Goal: Task Accomplishment & Management: Manage account settings

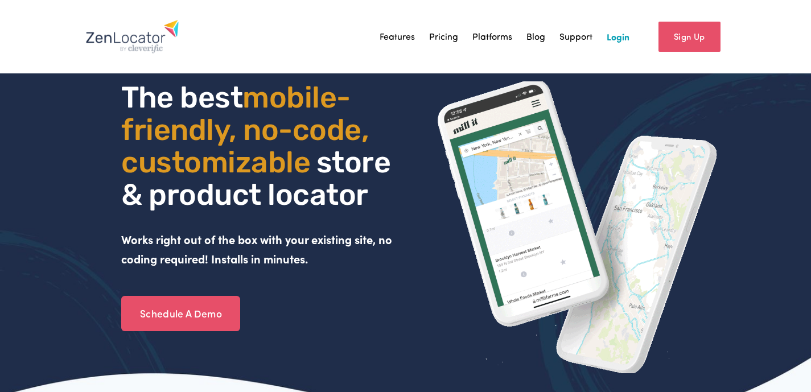
click at [619, 36] on link "Login" at bounding box center [618, 36] width 23 height 17
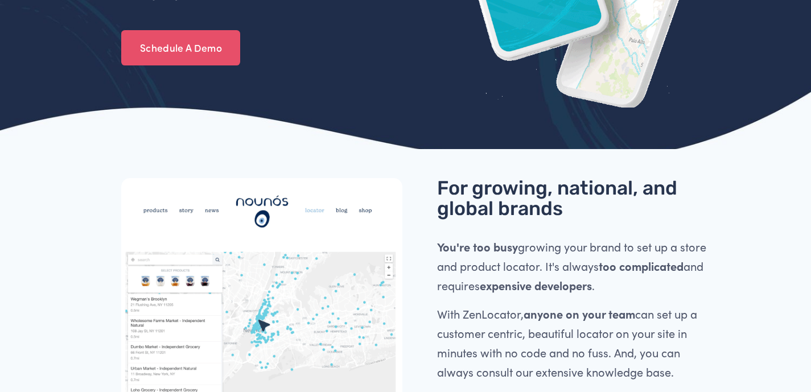
scroll to position [179, 0]
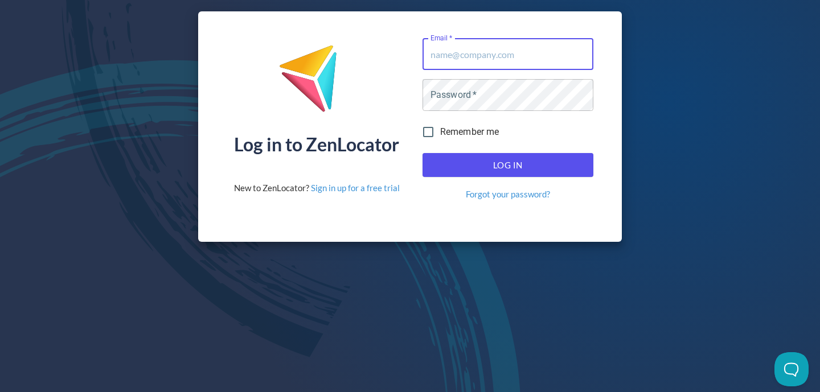
click at [479, 52] on input "Email   *" at bounding box center [507, 54] width 171 height 32
click at [459, 61] on input "[PERSON_NAME][EMAIL_ADDRESS][PERSON_NAME][DOMAIN_NAME]" at bounding box center [507, 54] width 171 height 32
type input "[PERSON_NAME][EMAIL_ADDRESS][PERSON_NAME][DOMAIN_NAME]"
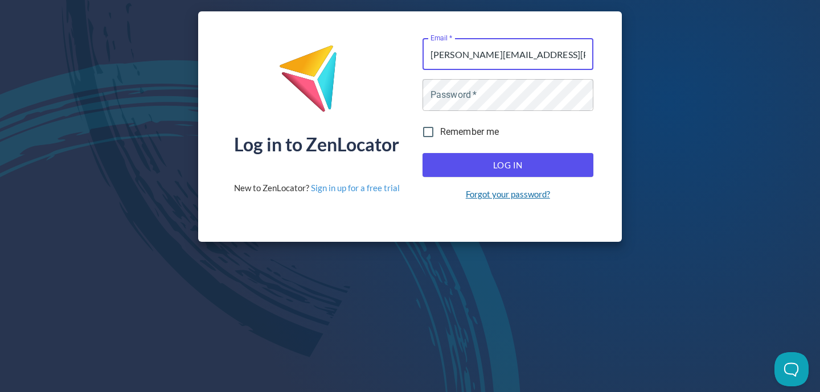
click at [508, 194] on link "Forgot your password?" at bounding box center [508, 194] width 84 height 12
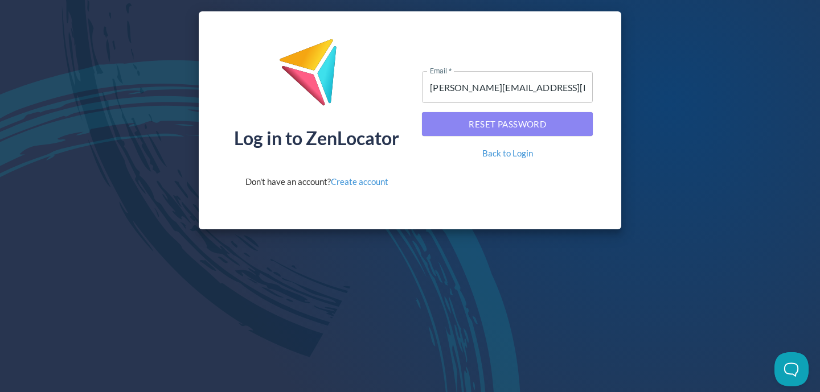
click at [459, 127] on span "Reset Password" at bounding box center [507, 124] width 146 height 15
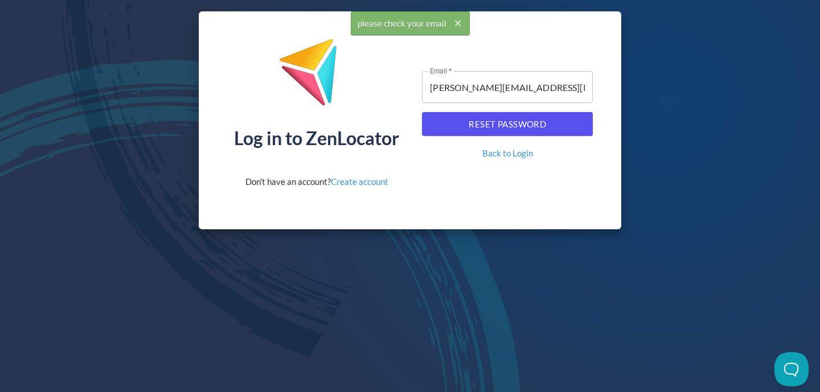
click at [456, 92] on input "[PERSON_NAME][EMAIL_ADDRESS][PERSON_NAME][DOMAIN_NAME]" at bounding box center [507, 87] width 171 height 32
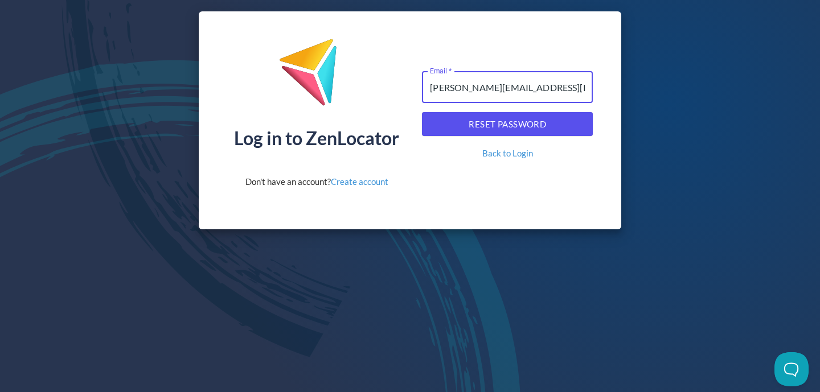
click at [463, 117] on span "Reset Password" at bounding box center [507, 124] width 146 height 15
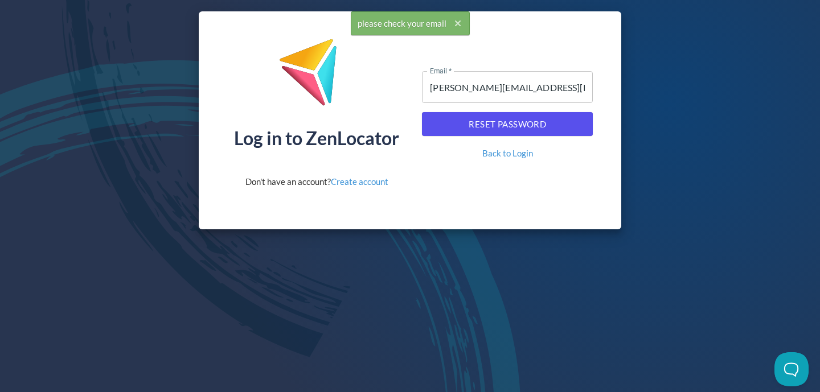
click at [465, 87] on input "[PERSON_NAME][EMAIL_ADDRESS][PERSON_NAME][DOMAIN_NAME]" at bounding box center [507, 87] width 171 height 32
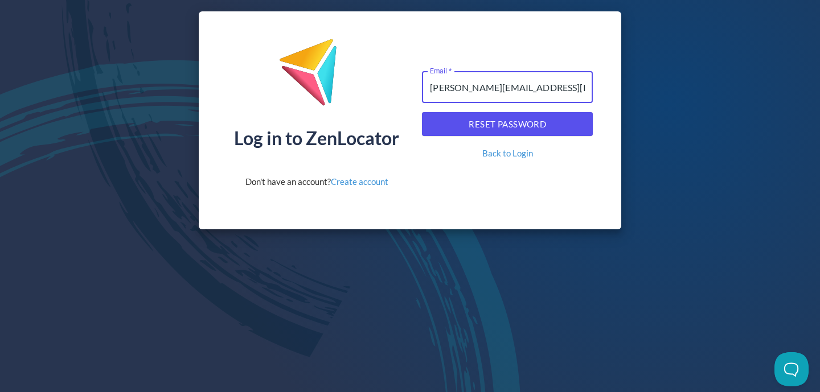
click at [465, 87] on input "[PERSON_NAME][EMAIL_ADDRESS][PERSON_NAME][DOMAIN_NAME]" at bounding box center [507, 87] width 171 height 32
click at [548, 89] on input "[PERSON_NAME][EMAIL_ADDRESS][PERSON_NAME][DOMAIN_NAME]" at bounding box center [507, 87] width 171 height 32
click at [538, 92] on input "[PERSON_NAME][EMAIL_ADDRESS][PERSON_NAME][DOMAIN_NAME]" at bounding box center [507, 87] width 171 height 32
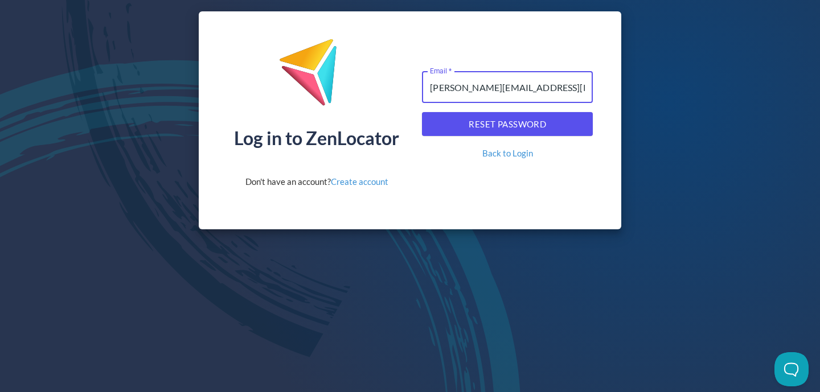
click at [538, 92] on input "[PERSON_NAME][EMAIL_ADDRESS][PERSON_NAME][DOMAIN_NAME]" at bounding box center [507, 87] width 171 height 32
type input "[PERSON_NAME][EMAIL_ADDRESS][PERSON_NAME][DOMAIN_NAME]"
click at [502, 122] on span "Reset Password" at bounding box center [507, 124] width 146 height 15
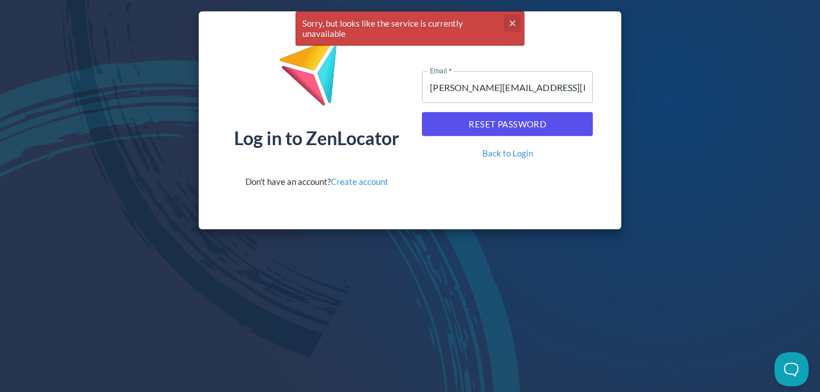
click at [510, 23] on icon "cross" at bounding box center [512, 23] width 9 height 9
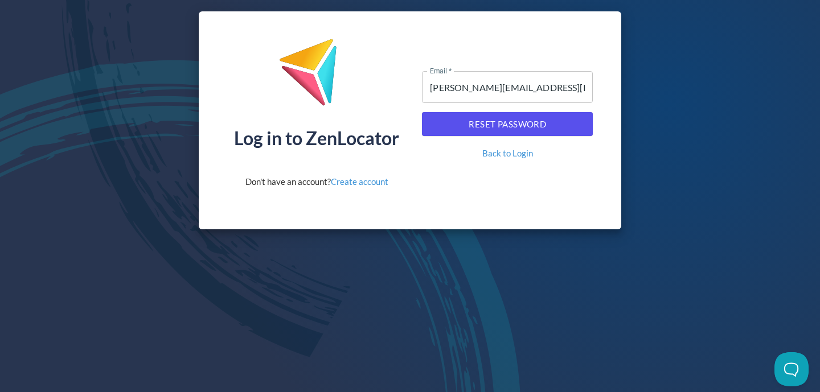
click at [320, 69] on img at bounding box center [316, 76] width 76 height 77
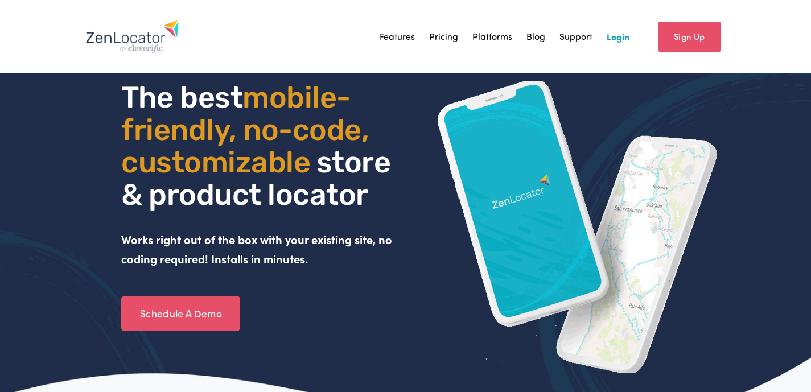
click at [619, 39] on link "Login" at bounding box center [618, 36] width 23 height 17
